Goal: Task Accomplishment & Management: Complete application form

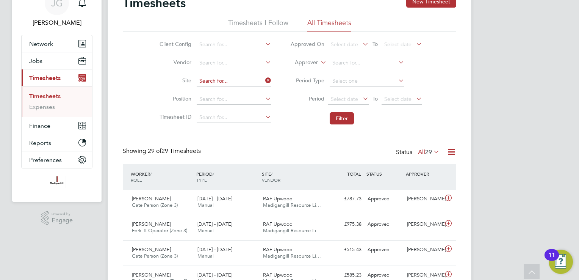
click at [250, 77] on input at bounding box center [234, 81] width 75 height 11
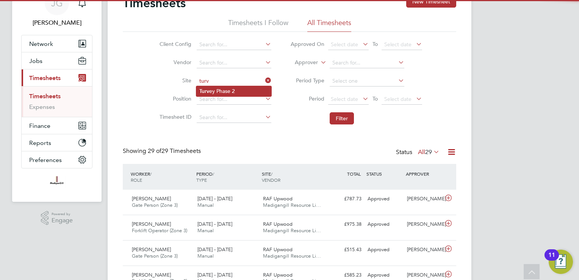
click at [235, 94] on li "Turv ey Phase 2" at bounding box center [233, 91] width 75 height 10
type input "Turvey Phase 2"
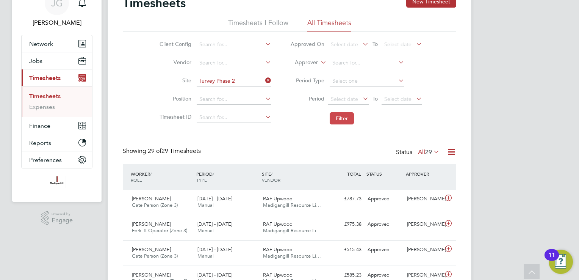
click at [334, 122] on button "Filter" at bounding box center [342, 118] width 24 height 12
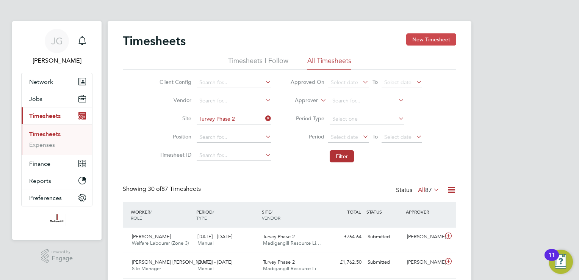
click at [415, 42] on button "New Timesheet" at bounding box center [431, 39] width 50 height 12
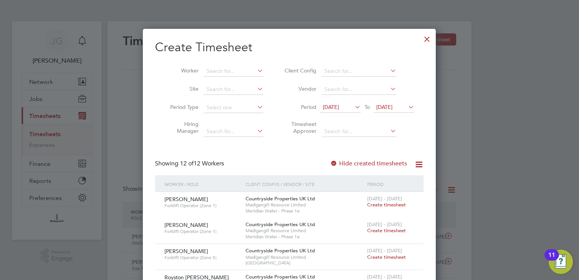
click at [393, 107] on span "04 Aug 2025" at bounding box center [384, 106] width 16 height 7
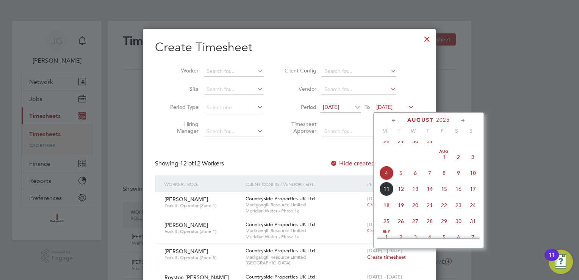
click at [467, 180] on span "10" at bounding box center [473, 173] width 14 height 14
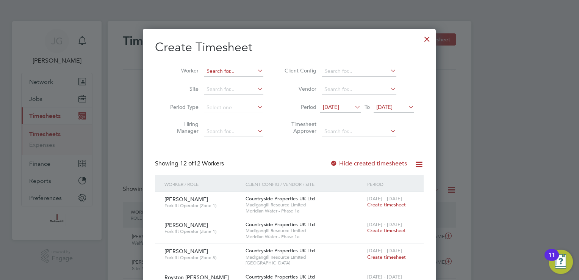
click at [250, 70] on input at bounding box center [234, 71] width 60 height 11
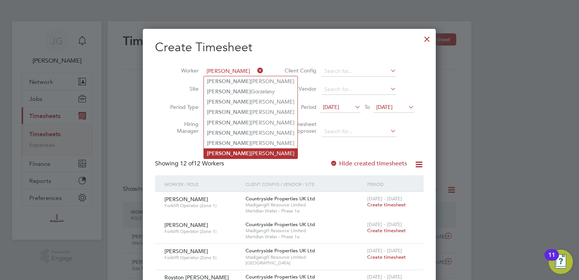
click at [246, 151] on li "Piotr Grzegorczyk" at bounding box center [251, 153] width 94 height 10
type input "[PERSON_NAME]"
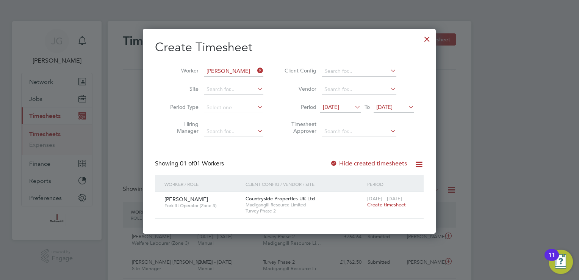
click at [390, 206] on span "Create timesheet" at bounding box center [386, 204] width 39 height 6
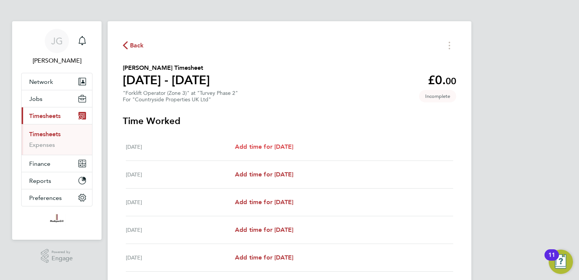
click at [280, 148] on span "Add time for Mon 04 Aug" at bounding box center [264, 146] width 58 height 7
select select "30"
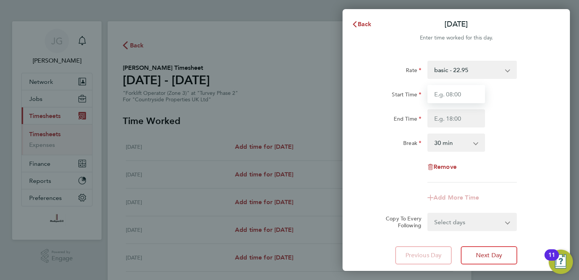
click at [479, 95] on input "Start Time" at bounding box center [457, 94] width 58 height 18
type input "08:00"
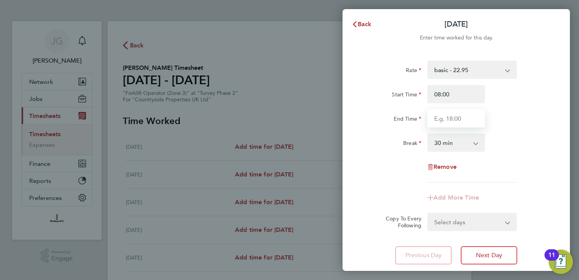
type input "17:30"
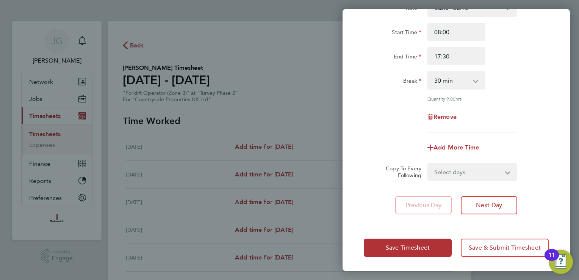
click at [479, 179] on select "Select days Day Weekday (Mon-Fri) Weekend (Sat-Sun) Tuesday Wednesday Thursday …" at bounding box center [468, 171] width 80 height 17
select select "WEEKDAY"
click at [428, 163] on select "Select days Day Weekday (Mon-Fri) Weekend (Sat-Sun) Tuesday Wednesday Thursday …" at bounding box center [468, 171] width 80 height 17
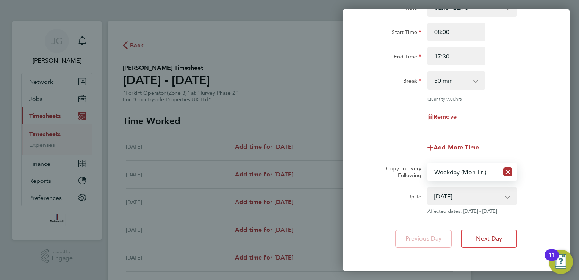
click at [470, 200] on select "05 Aug 2025 06 Aug 2025 07 Aug 2025 08 Aug 2025 09 Aug 2025 10 Aug 2025" at bounding box center [467, 196] width 79 height 17
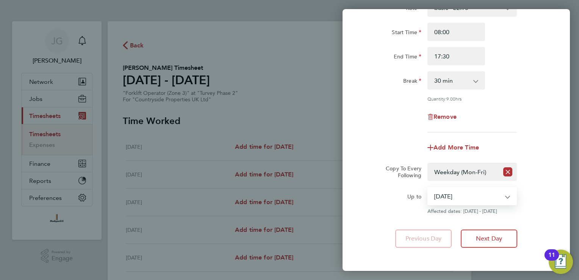
select select "2025-08-08"
click at [428, 188] on select "05 Aug 2025 06 Aug 2025 07 Aug 2025 08 Aug 2025 09 Aug 2025 10 Aug 2025" at bounding box center [467, 196] width 79 height 17
click at [385, 148] on div "Add More Time" at bounding box center [456, 147] width 191 height 18
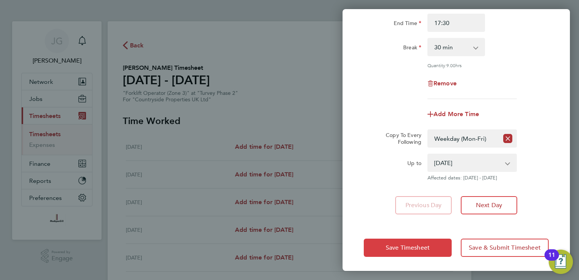
click at [414, 246] on span "Save Timesheet" at bounding box center [408, 248] width 44 height 8
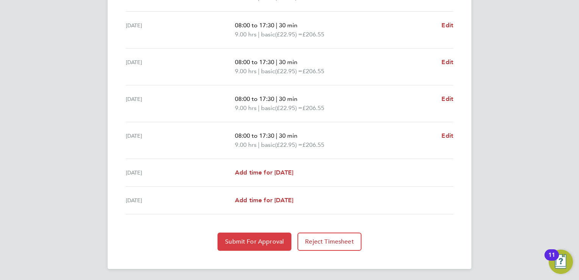
click at [290, 240] on button "Submit For Approval" at bounding box center [255, 241] width 74 height 18
click at [290, 240] on app-form-button "Submit For Approval Loading" at bounding box center [256, 241] width 77 height 18
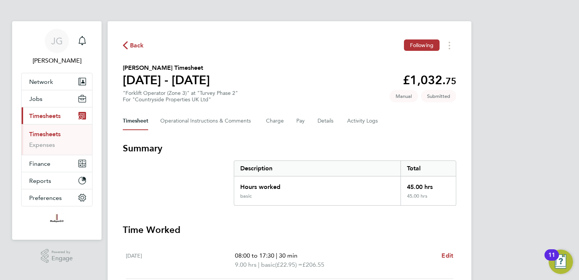
click at [134, 46] on span "Back" at bounding box center [137, 45] width 14 height 9
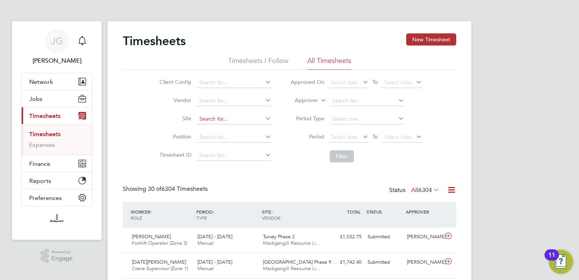
click at [242, 116] on input at bounding box center [234, 119] width 75 height 11
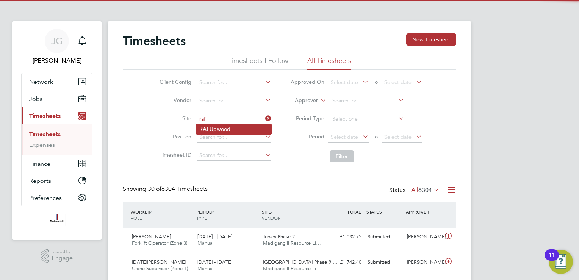
click at [261, 126] on li "RAF Upwood" at bounding box center [233, 129] width 75 height 10
type input "RAF Upwood"
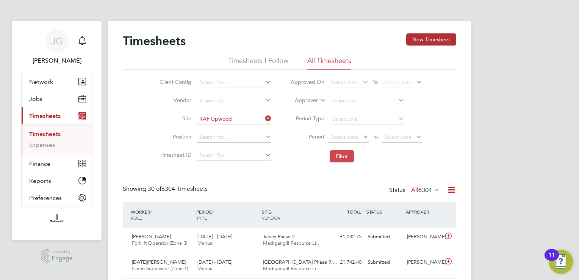
click at [344, 160] on button "Filter" at bounding box center [342, 156] width 24 height 12
click at [264, 120] on icon at bounding box center [264, 118] width 0 height 11
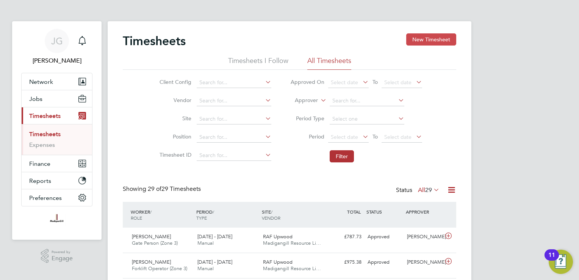
click at [430, 41] on button "New Timesheet" at bounding box center [431, 39] width 50 height 12
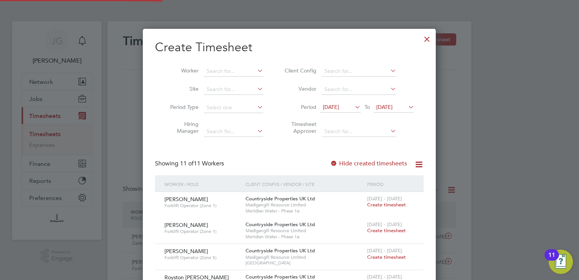
scroll to position [543, 293]
click at [227, 77] on li "Worker" at bounding box center [214, 71] width 118 height 18
click at [228, 73] on input at bounding box center [234, 71] width 60 height 11
click at [231, 75] on input "istvan" at bounding box center [234, 71] width 60 height 11
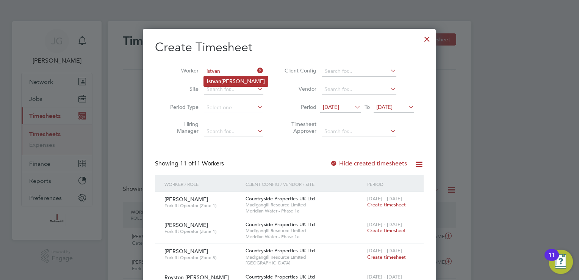
click at [234, 81] on li "Istvan Robert Varga" at bounding box center [236, 81] width 64 height 10
type input "[PERSON_NAME] [PERSON_NAME]"
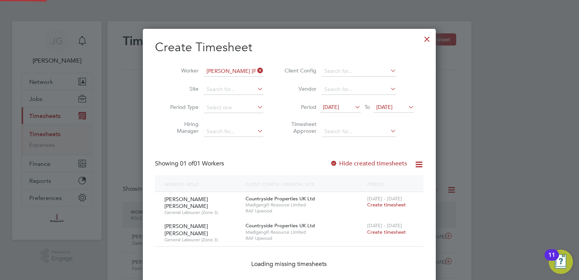
scroll to position [230, 293]
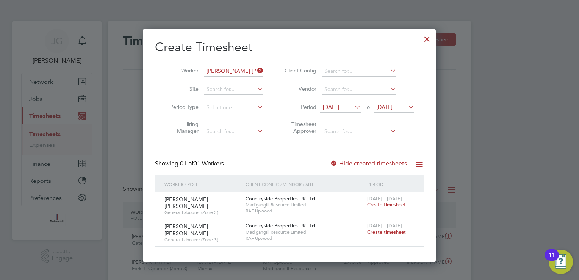
click at [387, 229] on span "Create timesheet" at bounding box center [386, 232] width 39 height 6
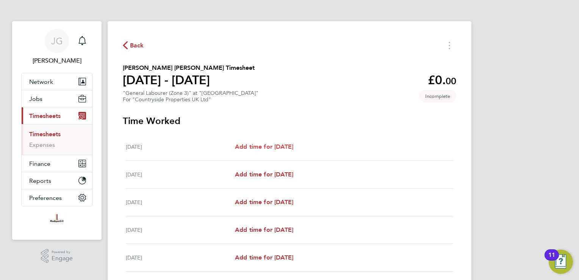
click at [283, 149] on span "Add time for Mon 04 Aug" at bounding box center [264, 146] width 58 height 7
select select "30"
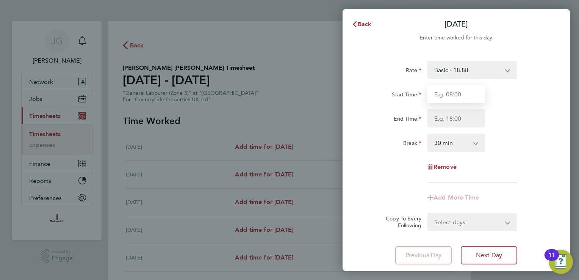
click at [453, 93] on input "Start Time" at bounding box center [457, 94] width 58 height 18
type input "08:00"
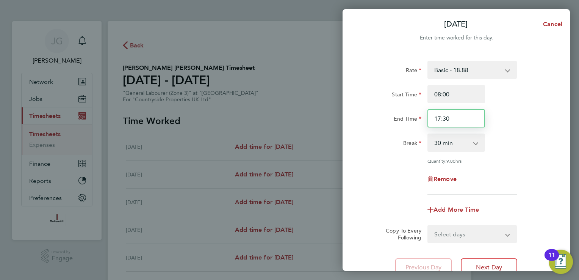
click at [455, 119] on input "17:30" at bounding box center [457, 118] width 58 height 18
type input "17:00"
click at [382, 154] on div "Rate Basic - 18.88 Start Time 08:00 End Time 17:00 Break 0 min 15 min 30 min 45…" at bounding box center [456, 128] width 185 height 134
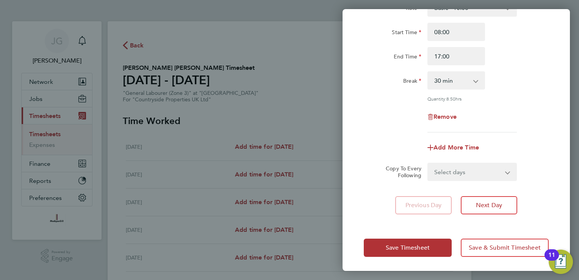
click at [455, 168] on select "Select days Day Weekday (Mon-Fri) Weekend (Sat-Sun) Tuesday Wednesday Thursday …" at bounding box center [468, 171] width 80 height 17
select select "WEEKDAY"
click at [428, 163] on select "Select days Day Weekday (Mon-Fri) Weekend (Sat-Sun) Tuesday Wednesday Thursday …" at bounding box center [468, 171] width 80 height 17
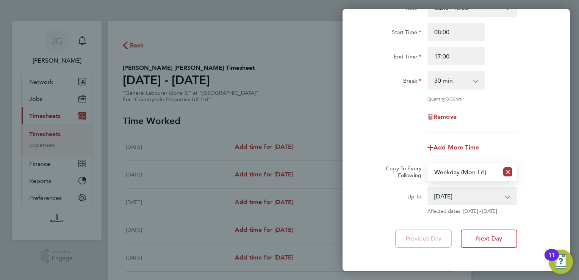
click at [480, 194] on select "05 Aug 2025 06 Aug 2025 07 Aug 2025 08 Aug 2025 09 Aug 2025 10 Aug 2025" at bounding box center [467, 196] width 79 height 17
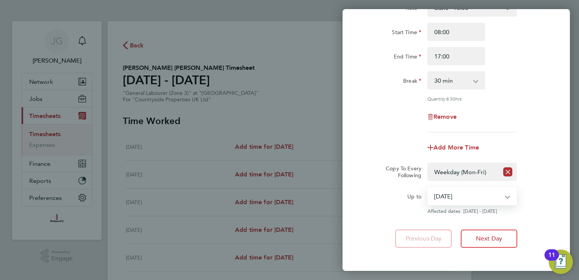
select select "2025-08-08"
click at [428, 188] on select "05 Aug 2025 06 Aug 2025 07 Aug 2025 08 Aug 2025 09 Aug 2025 10 Aug 2025" at bounding box center [467, 196] width 79 height 17
click at [547, 181] on app-copy-timesheet-lines "Copy To Every Following Select days Day Weekday (Mon-Fri) Weekend (Sat-Sun) Tue…" at bounding box center [456, 189] width 185 height 52
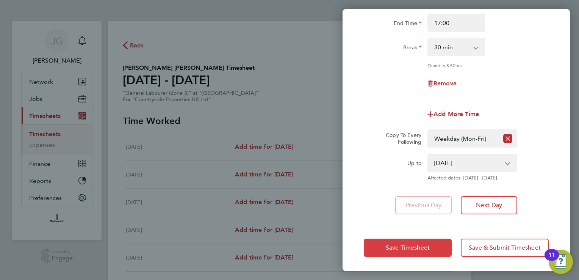
click at [387, 250] on span "Save Timesheet" at bounding box center [408, 248] width 44 height 8
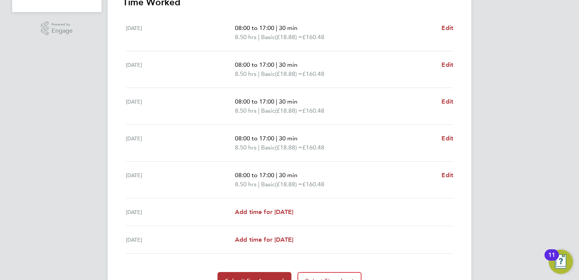
scroll to position [267, 0]
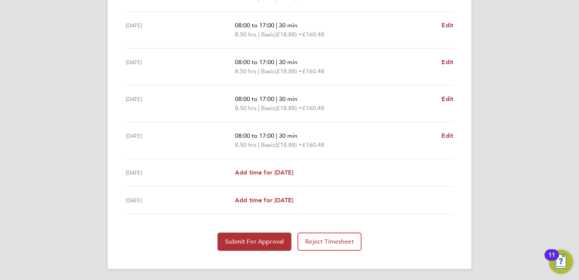
click at [226, 253] on div "Back Following Istvan Robert Varga's Timesheet 04 - 10 Aug 2025 £802. 40 "Gener…" at bounding box center [290, 11] width 364 height 514
click at [233, 249] on div "Back Following Istvan Robert Varga's Timesheet 04 - 10 Aug 2025 £802. 40 "Gener…" at bounding box center [290, 11] width 364 height 514
click at [236, 246] on button "Submit For Approval" at bounding box center [255, 241] width 74 height 18
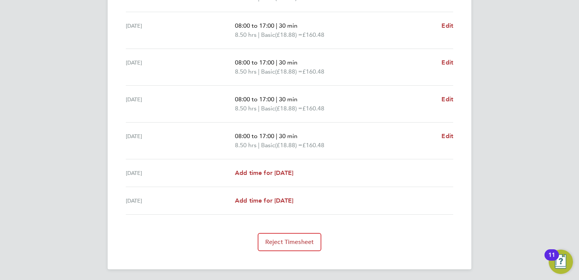
scroll to position [0, 0]
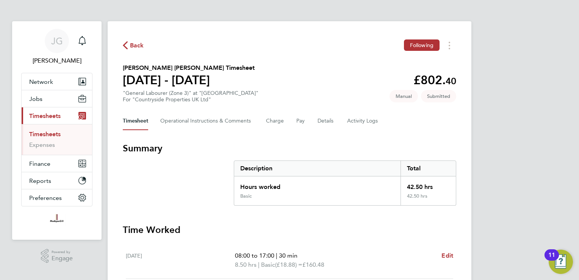
click at [135, 44] on span "Back" at bounding box center [137, 45] width 14 height 9
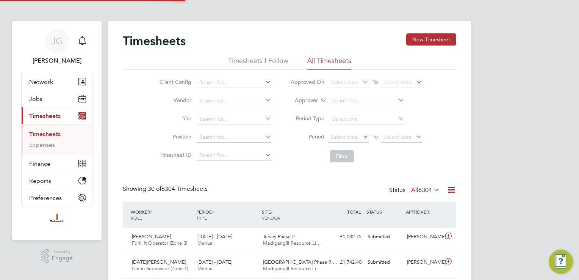
scroll to position [19, 66]
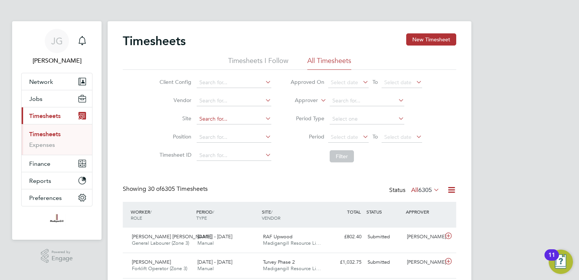
click at [231, 114] on li "Site" at bounding box center [214, 119] width 133 height 18
click at [237, 116] on input at bounding box center [234, 119] width 75 height 11
click at [235, 127] on li "Turve y Phase 2" at bounding box center [233, 129] width 75 height 10
type input "Turvey Phase 2"
click at [337, 153] on button "Filter" at bounding box center [342, 156] width 24 height 12
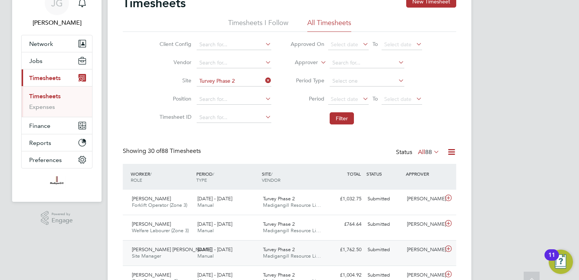
scroll to position [76, 0]
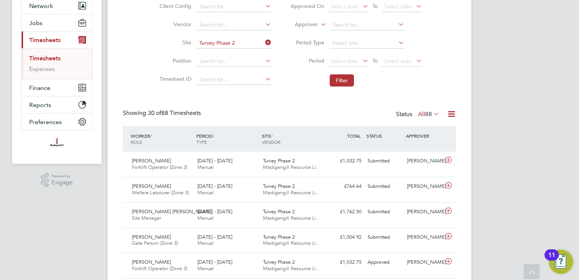
click at [255, 43] on input "Turvey Phase 2" at bounding box center [234, 43] width 75 height 11
click at [252, 52] on li "Turvey Phase 2" at bounding box center [233, 53] width 75 height 10
type input "Turvey Phase 2"
click at [347, 81] on button "Filter" at bounding box center [342, 80] width 24 height 12
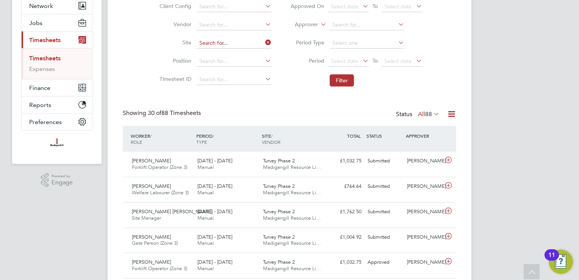
click at [254, 41] on input at bounding box center [234, 43] width 75 height 11
click at [252, 49] on li "Turve y Phase 2" at bounding box center [233, 53] width 75 height 10
type input "Turvey Phase 2"
click at [346, 79] on button "Filter" at bounding box center [342, 80] width 24 height 12
click at [258, 42] on input at bounding box center [234, 43] width 75 height 11
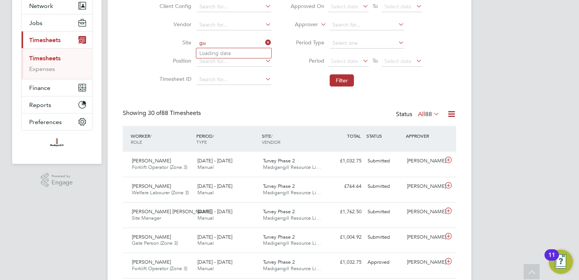
type input "g"
click at [242, 54] on li "Turv ey Phase 2" at bounding box center [233, 53] width 75 height 10
type input "Turvey Phase 2"
click at [347, 78] on button "Filter" at bounding box center [342, 80] width 24 height 12
